Goal: Task Accomplishment & Management: Use online tool/utility

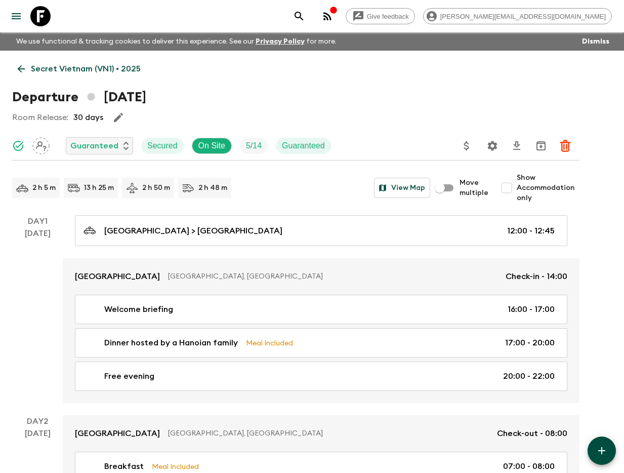
click at [305, 19] on icon "search adventures" at bounding box center [299, 16] width 12 height 12
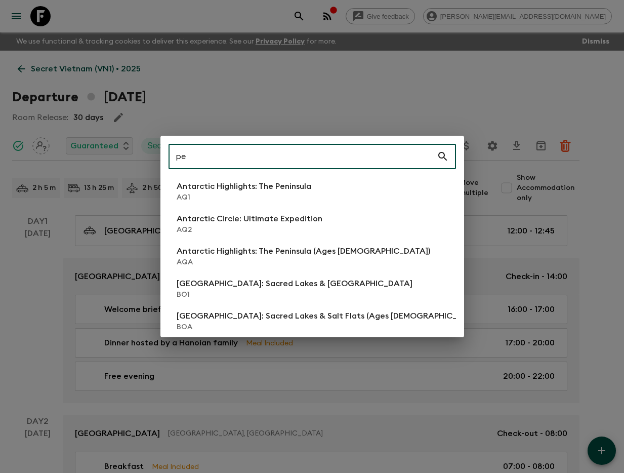
type input "pe1"
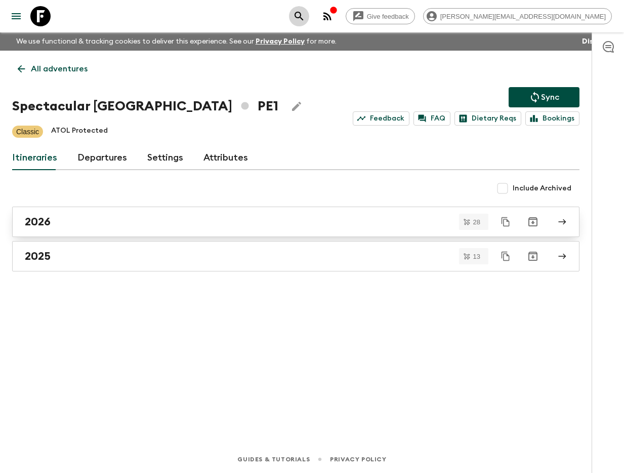
click at [237, 224] on div "2026" at bounding box center [286, 221] width 523 height 13
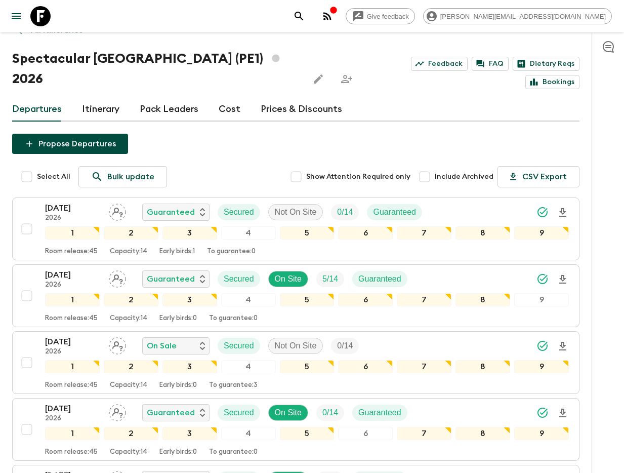
scroll to position [43, 0]
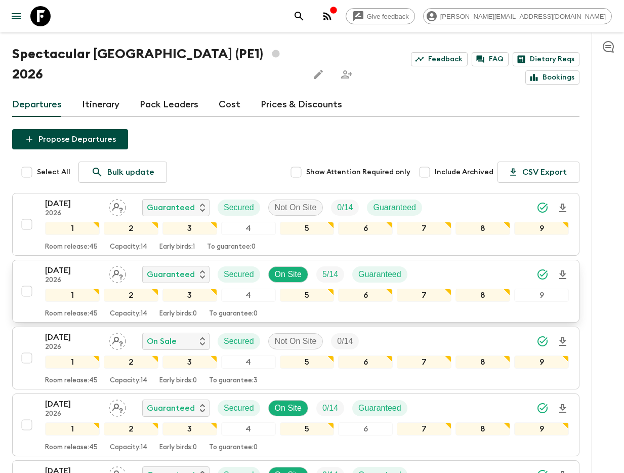
click at [74, 276] on p "2026" at bounding box center [73, 280] width 56 height 8
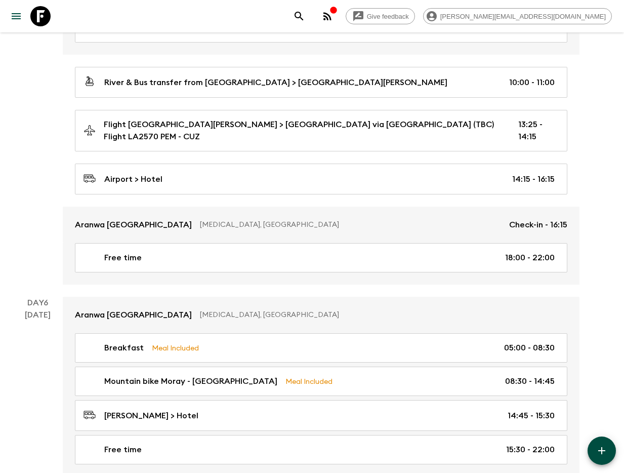
scroll to position [1046, 0]
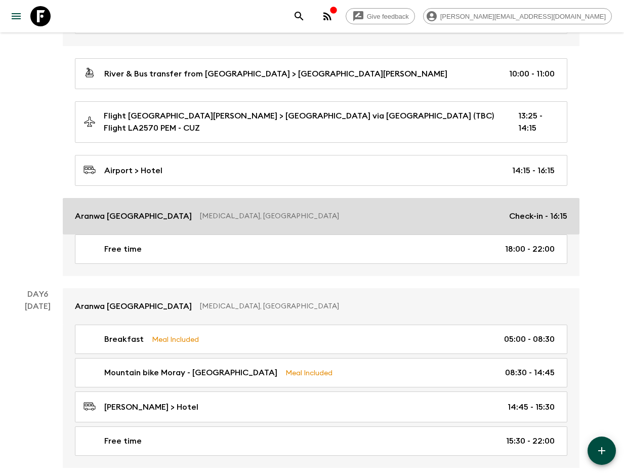
click at [134, 210] on p "Aranwa [GEOGRAPHIC_DATA]" at bounding box center [133, 216] width 117 height 12
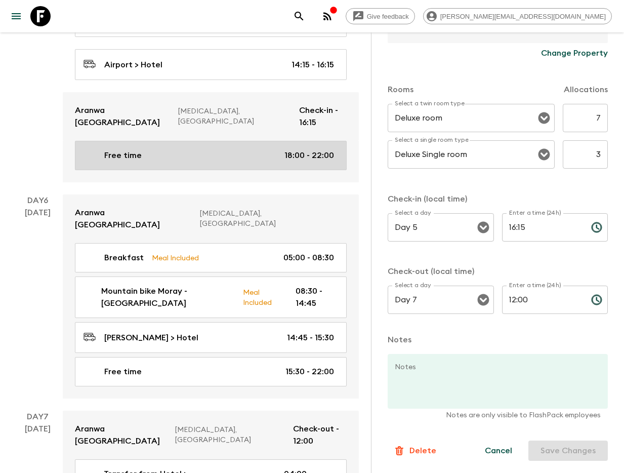
scroll to position [1366, 0]
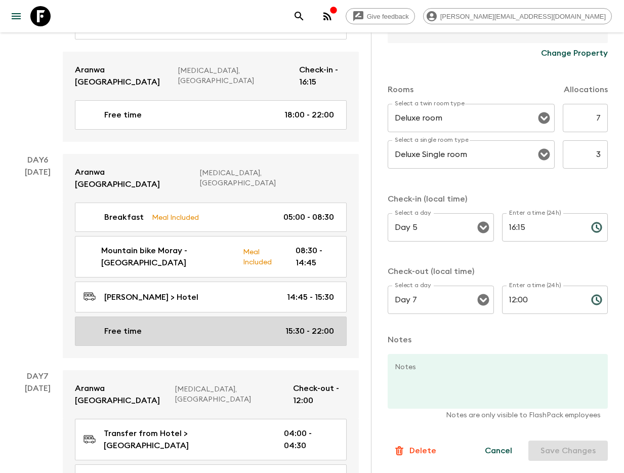
click at [225, 316] on link "Free time 15:30 - 22:00" at bounding box center [211, 330] width 272 height 29
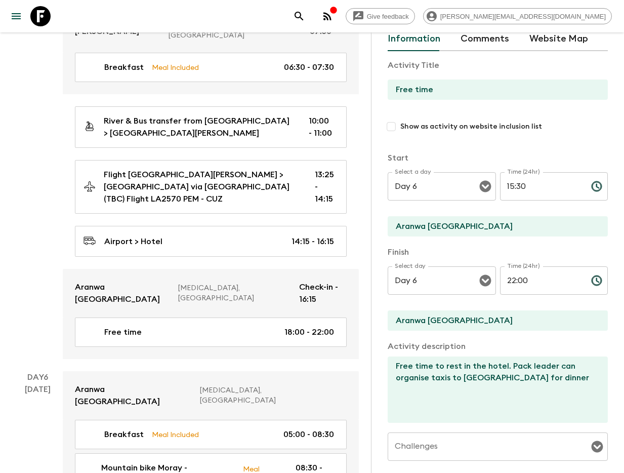
scroll to position [1146, 0]
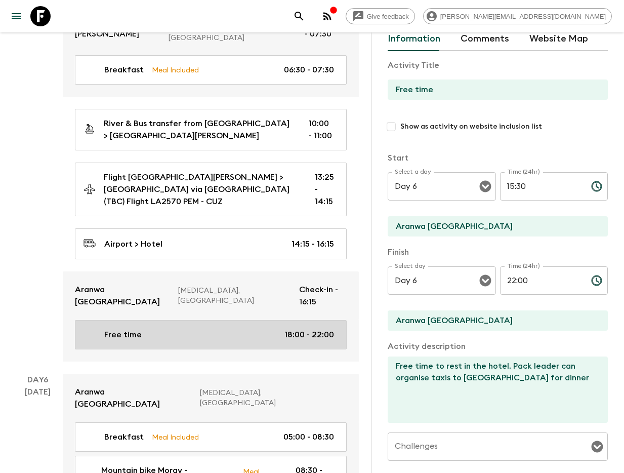
click at [211, 329] on div "Free time 18:00 - 22:00" at bounding box center [209, 335] width 251 height 12
type textarea "Free time to enjoy the hotel - will need to eat at the hotel restaurant"
type input "Day 5"
type input "18:00"
type input "Day 5"
